Goal: Task Accomplishment & Management: Manage account settings

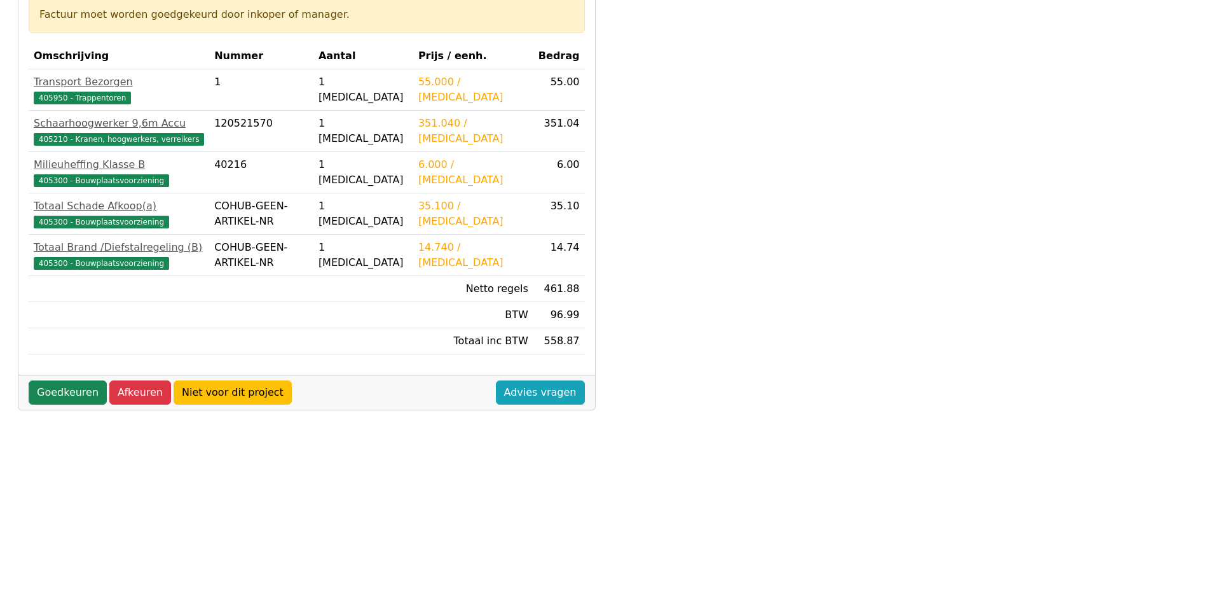
scroll to position [254, 0]
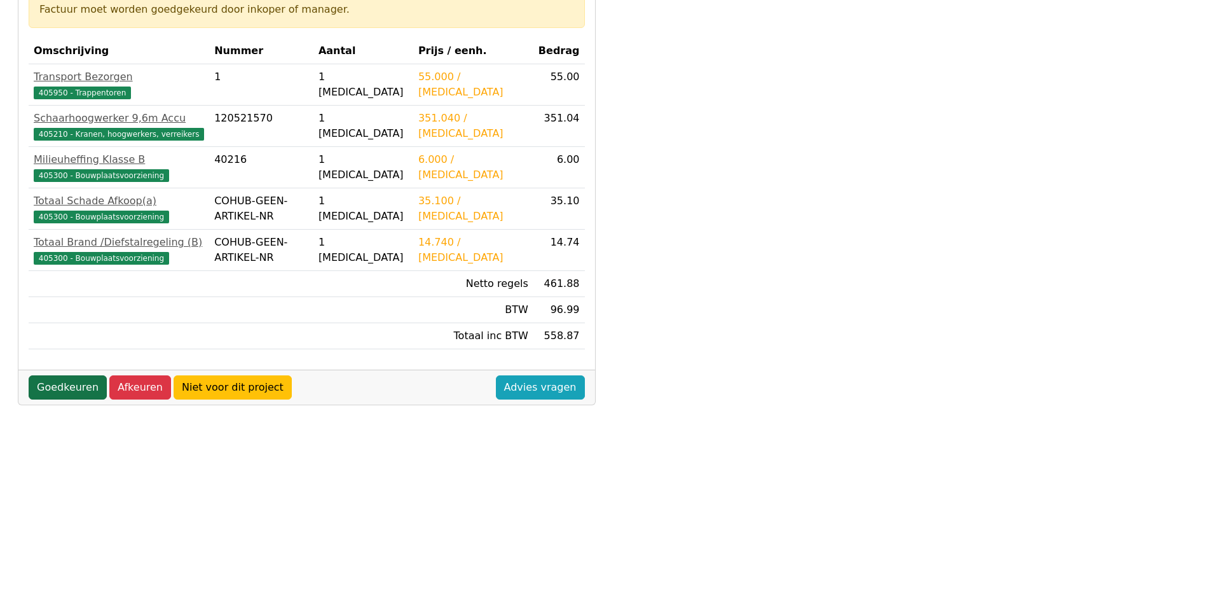
click at [58, 387] on link "Goedkeuren" at bounding box center [68, 387] width 78 height 24
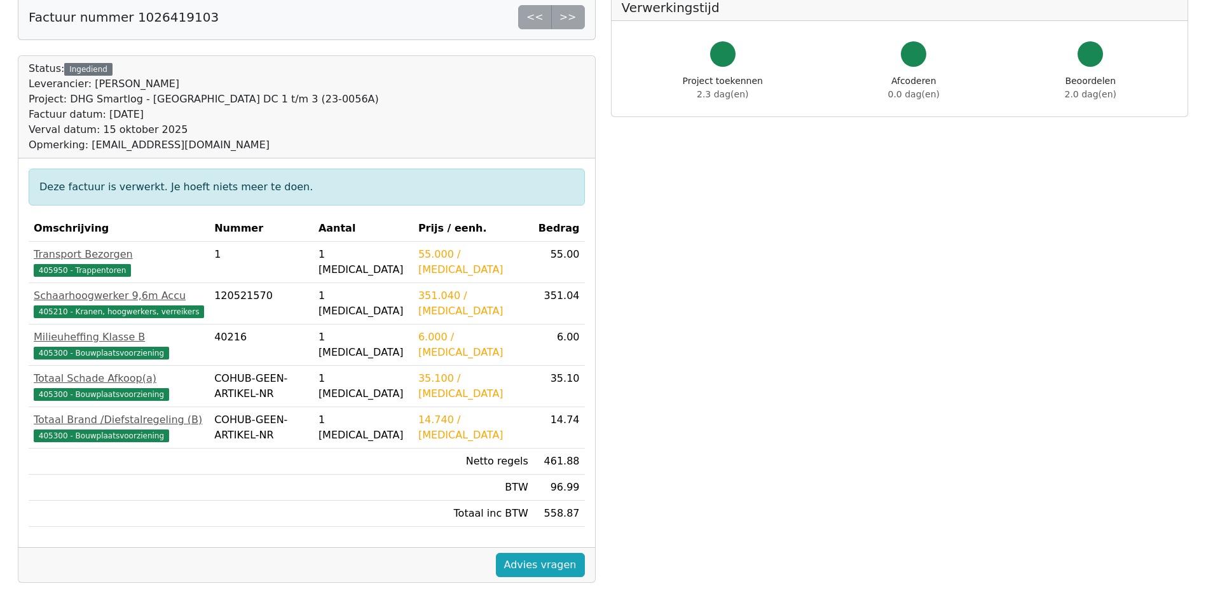
scroll to position [64, 0]
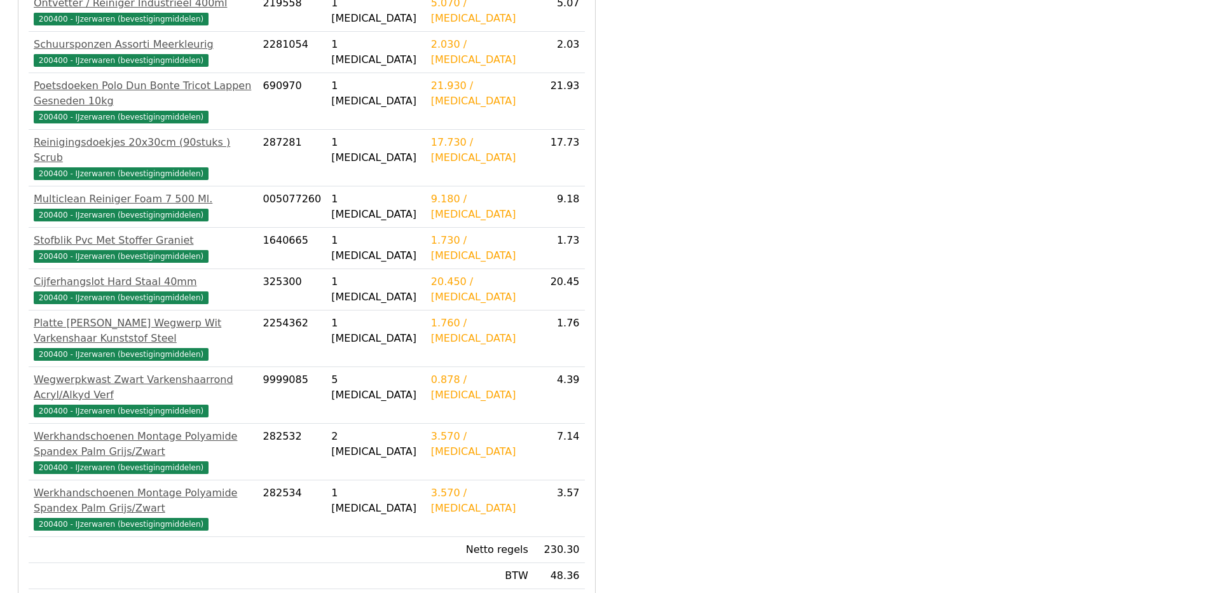
scroll to position [495, 0]
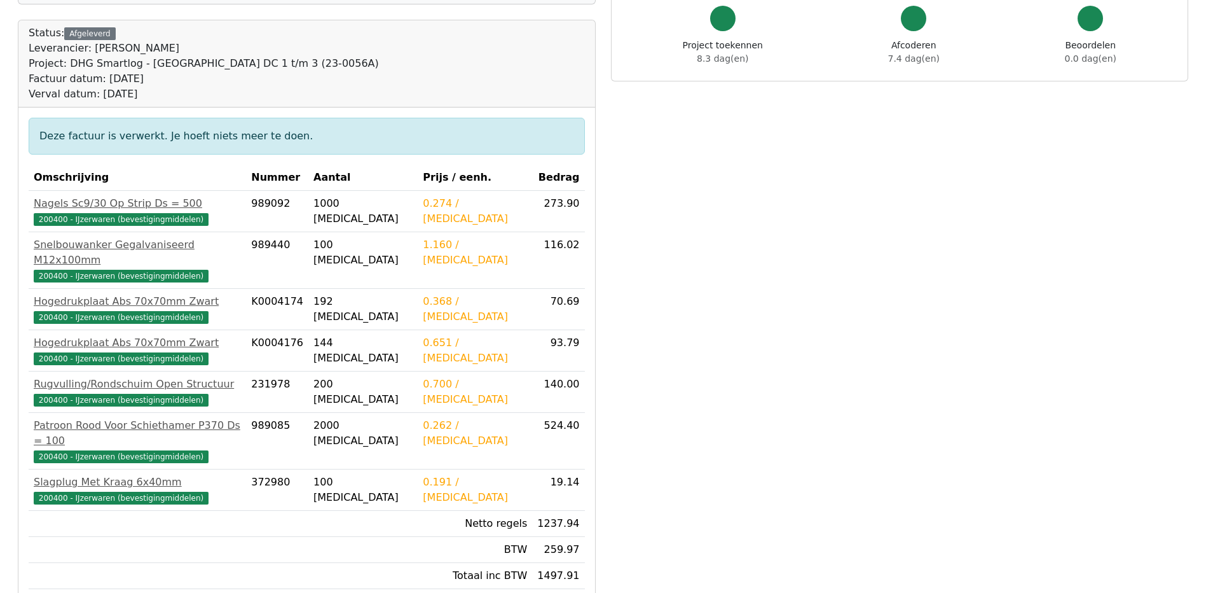
scroll to position [191, 0]
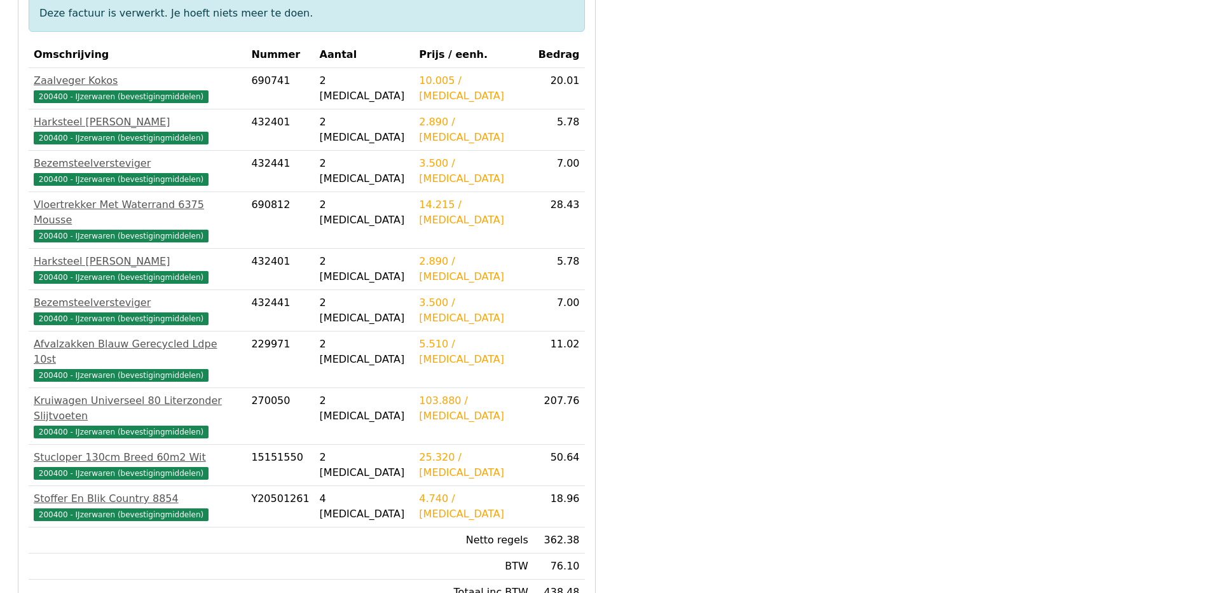
scroll to position [254, 0]
